Goal: Task Accomplishment & Management: Manage account settings

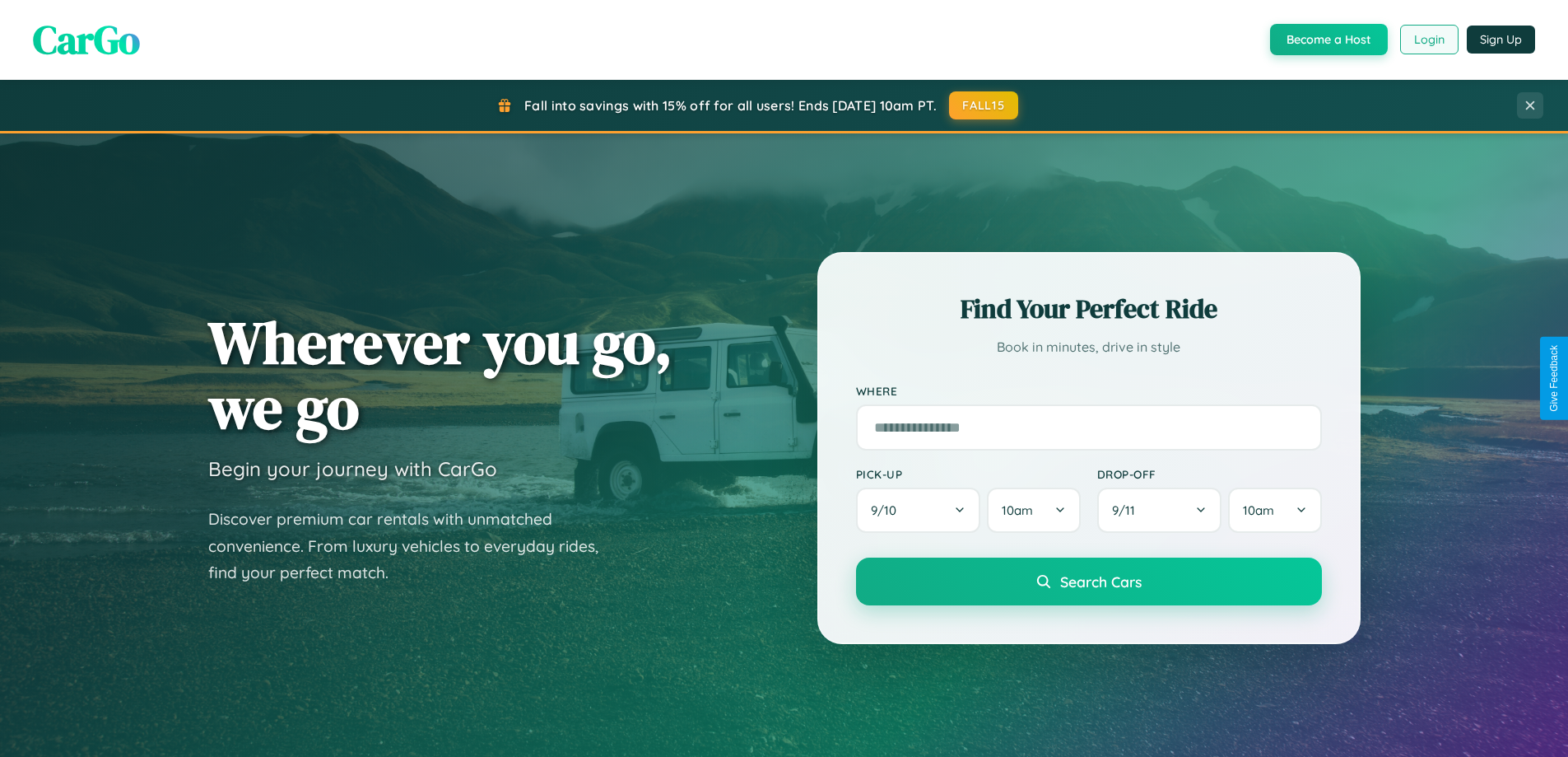
click at [1428, 40] on button "Login" at bounding box center [1429, 40] width 59 height 30
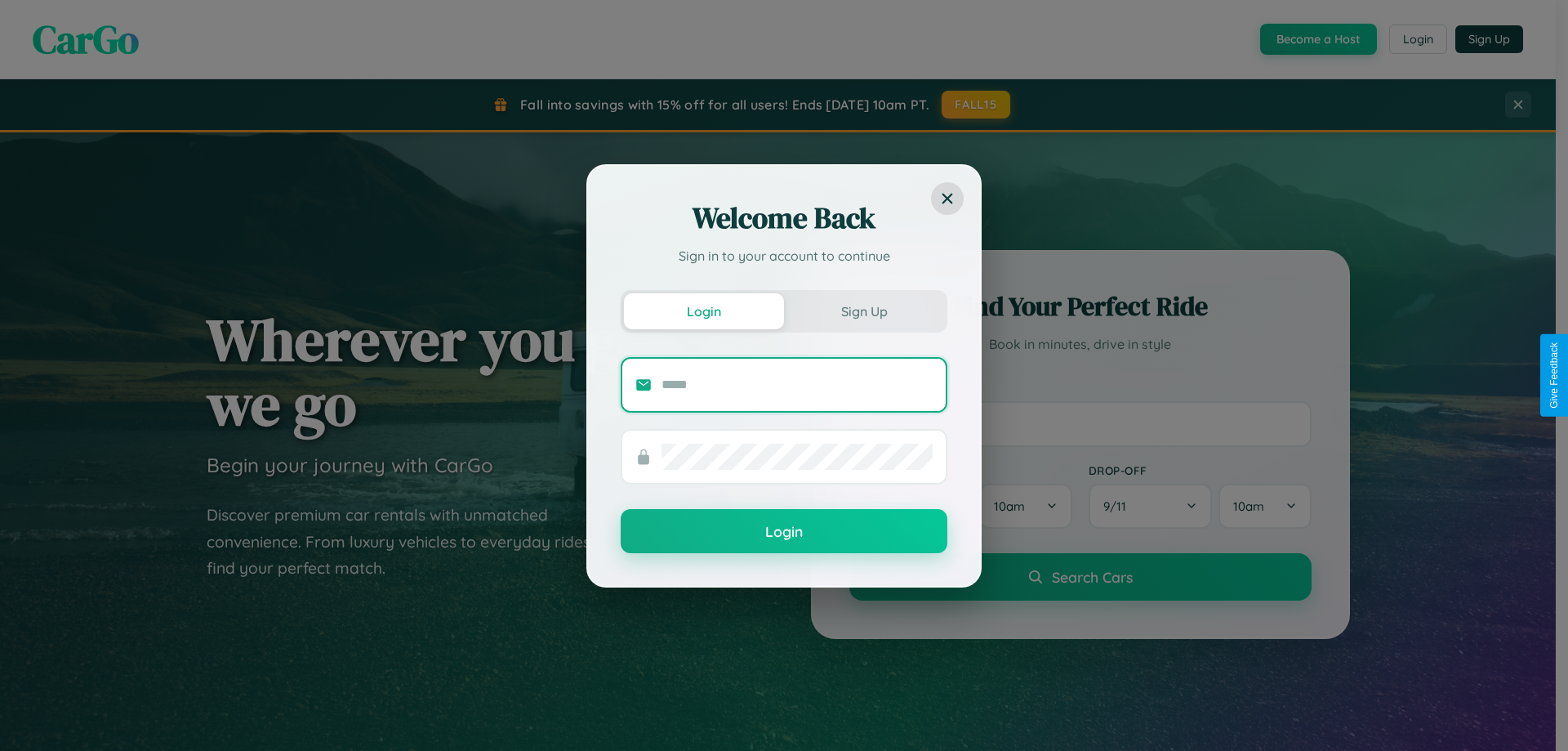
click at [797, 384] on input "text" at bounding box center [797, 385] width 271 height 26
type input "**********"
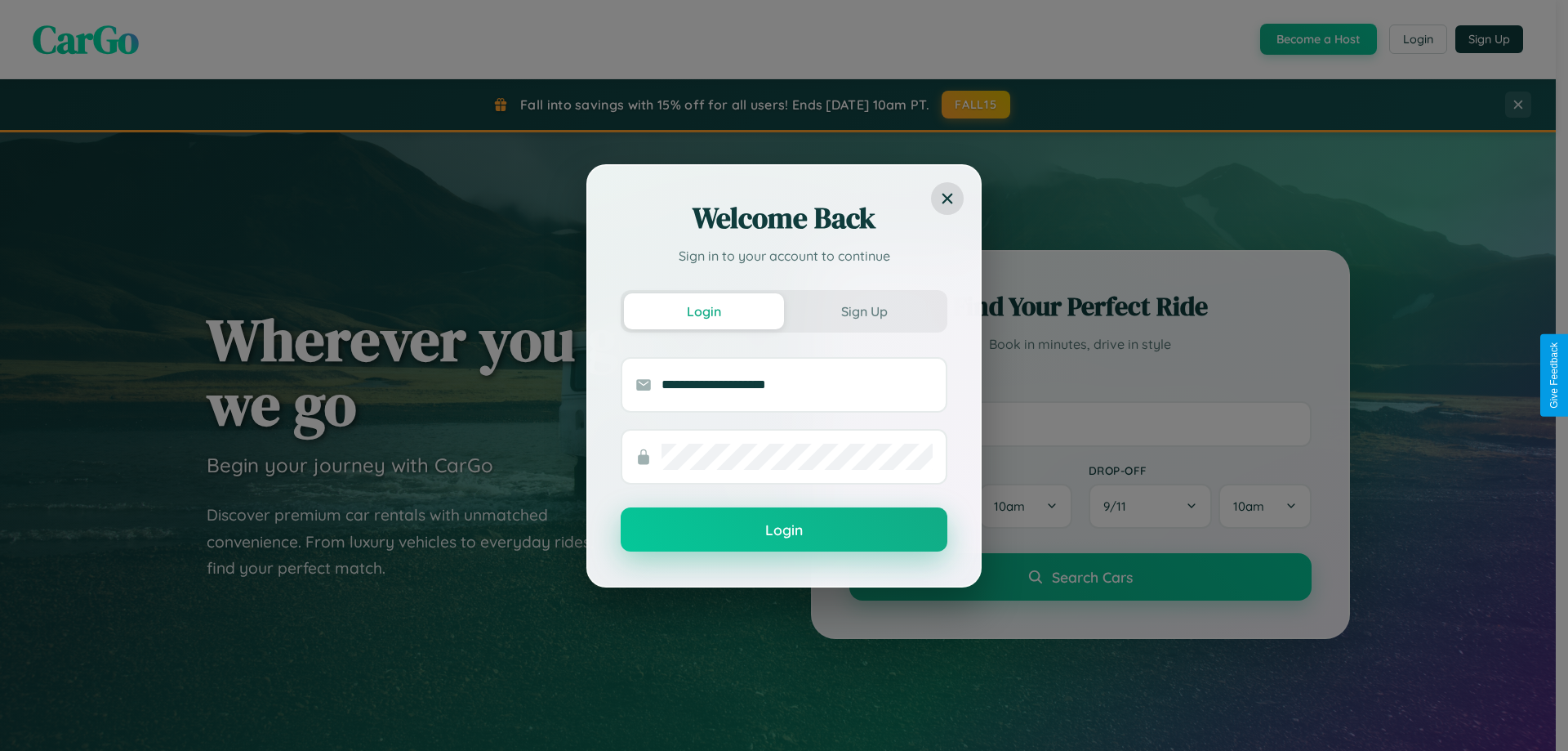
click at [784, 529] on button "Login" at bounding box center [784, 529] width 327 height 44
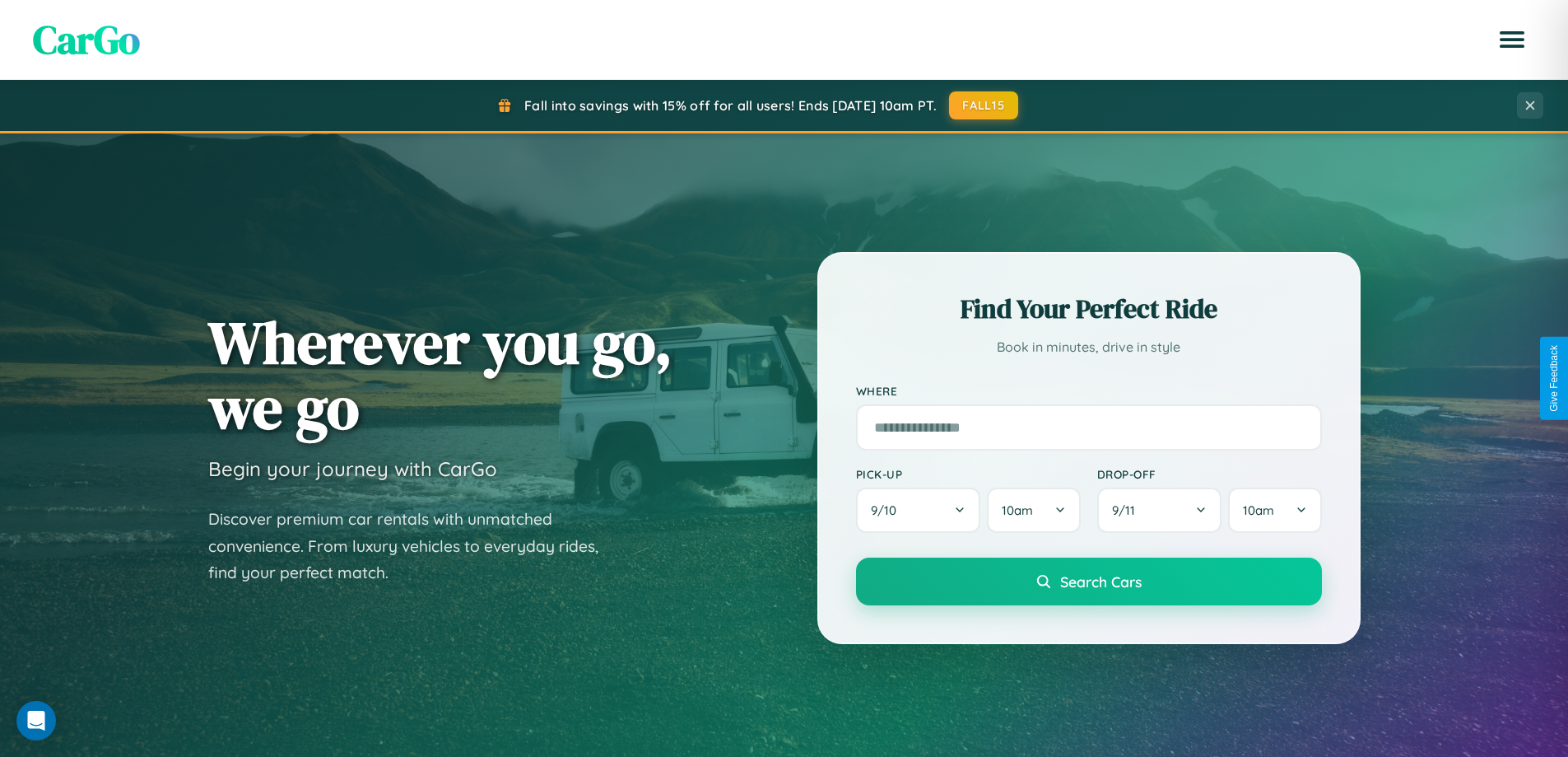
scroll to position [1133, 0]
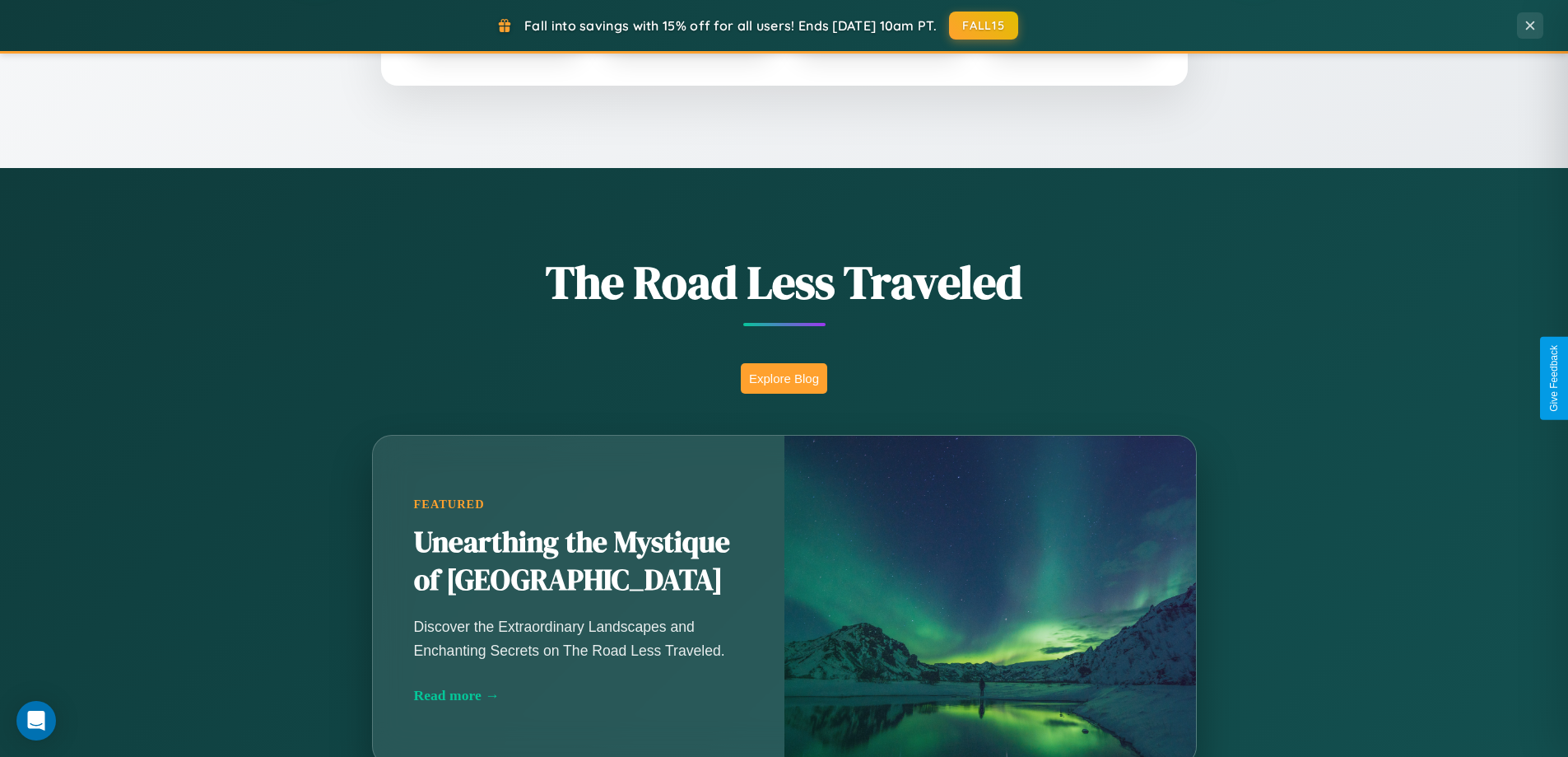
click at [783, 378] on button "Explore Blog" at bounding box center [784, 378] width 87 height 31
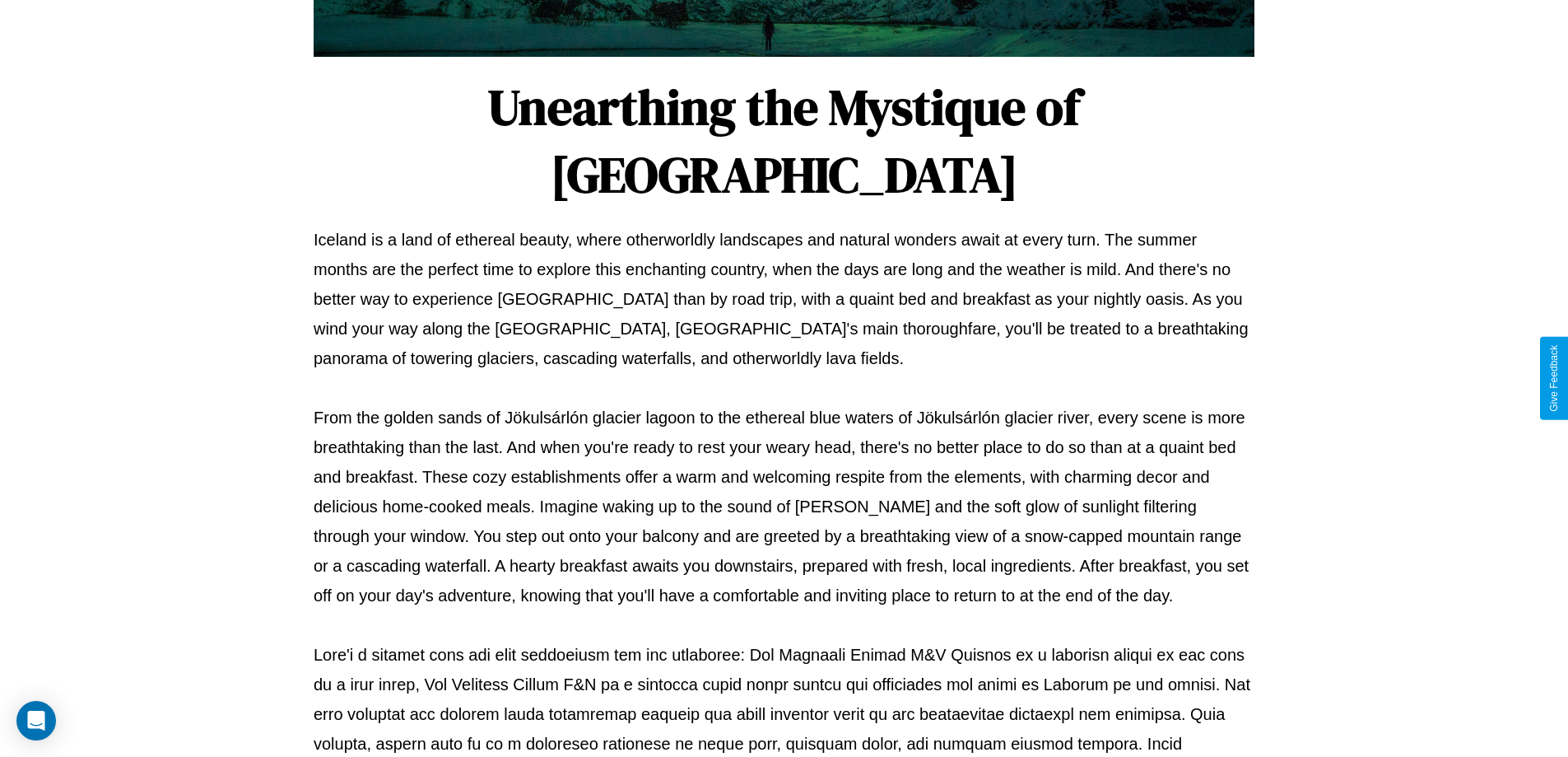
scroll to position [532, 0]
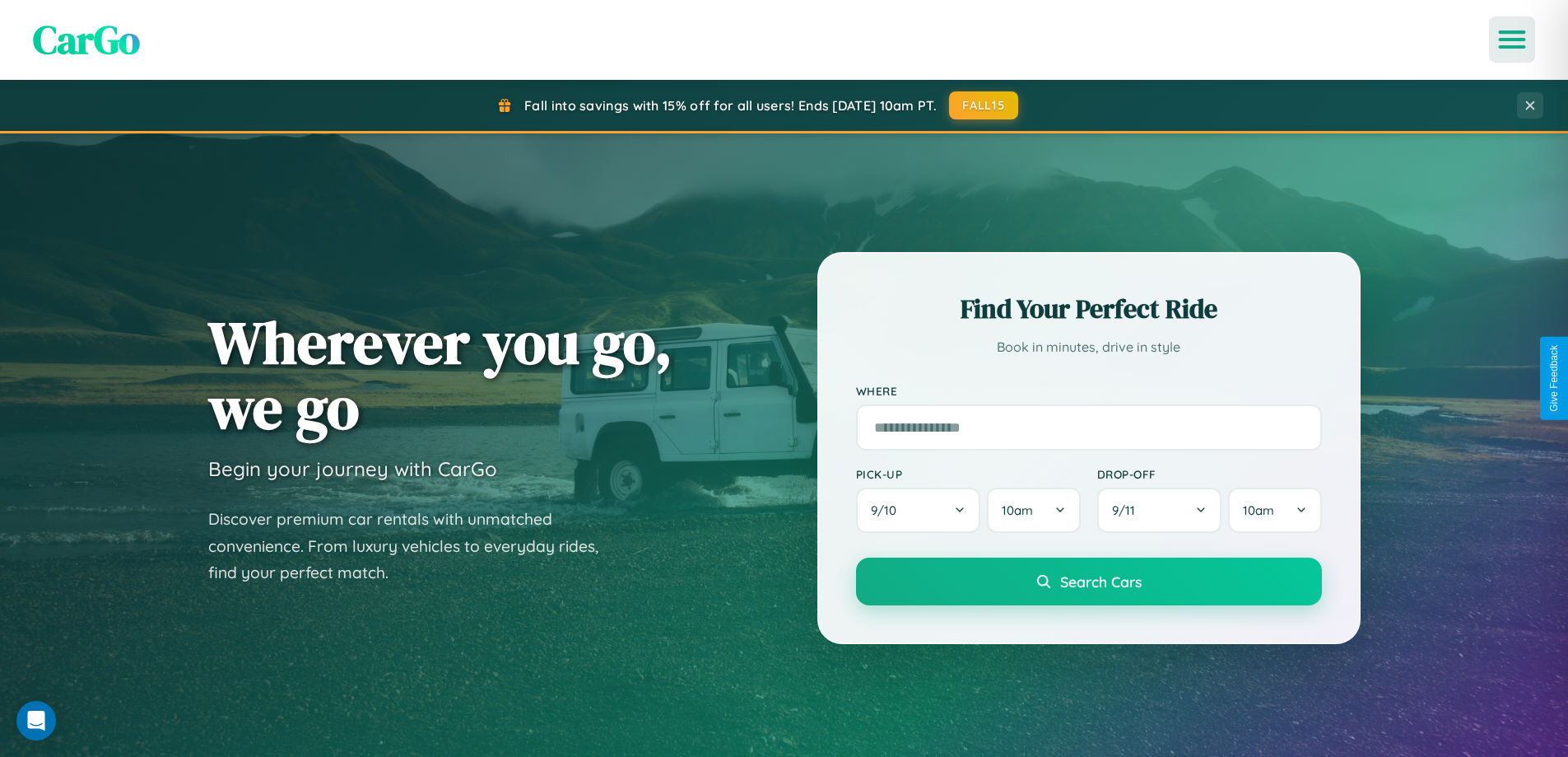
click at [1512, 40] on icon "Open menu" at bounding box center [1512, 40] width 24 height 15
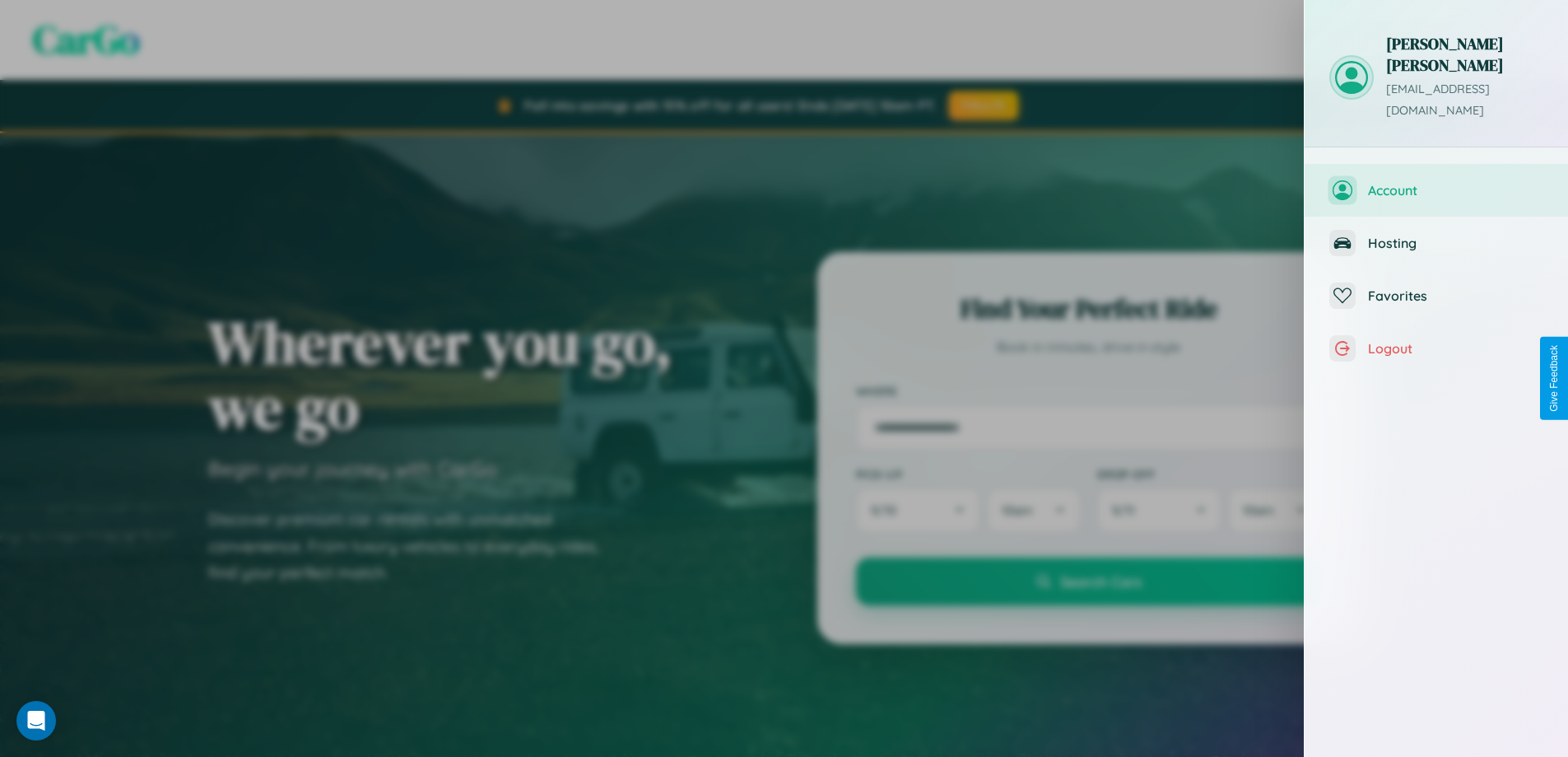
click at [1436, 182] on span "Account" at bounding box center [1456, 190] width 175 height 17
